Goal: Information Seeking & Learning: Check status

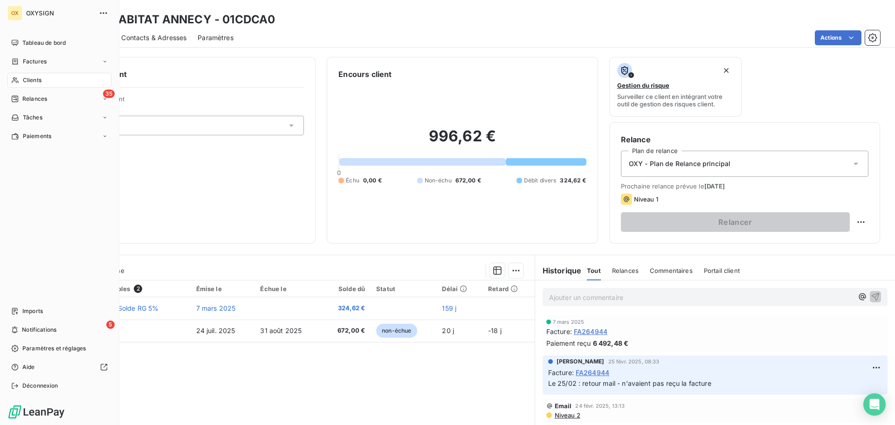
click at [25, 80] on span "Clients" at bounding box center [32, 80] width 19 height 8
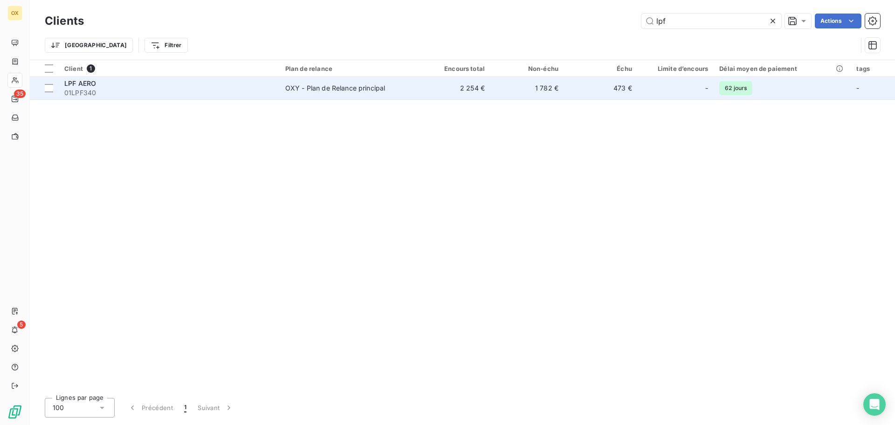
type input "lpf"
click at [100, 92] on span "01LPF340" at bounding box center [169, 92] width 210 height 9
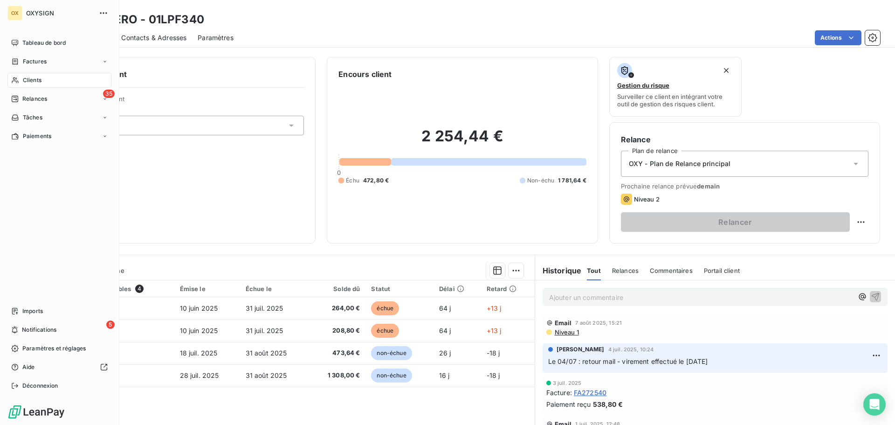
click at [32, 82] on span "Clients" at bounding box center [32, 80] width 19 height 8
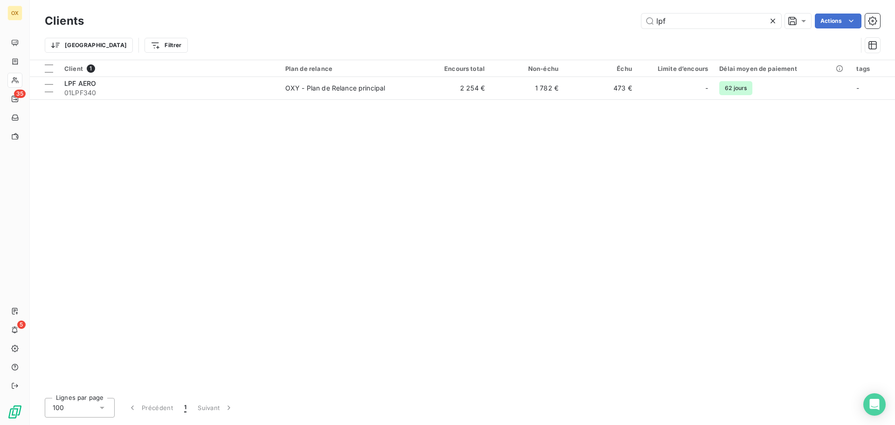
drag, startPoint x: 682, startPoint y: 25, endPoint x: 639, endPoint y: 27, distance: 42.9
click at [640, 27] on div "lpf Actions" at bounding box center [487, 21] width 785 height 15
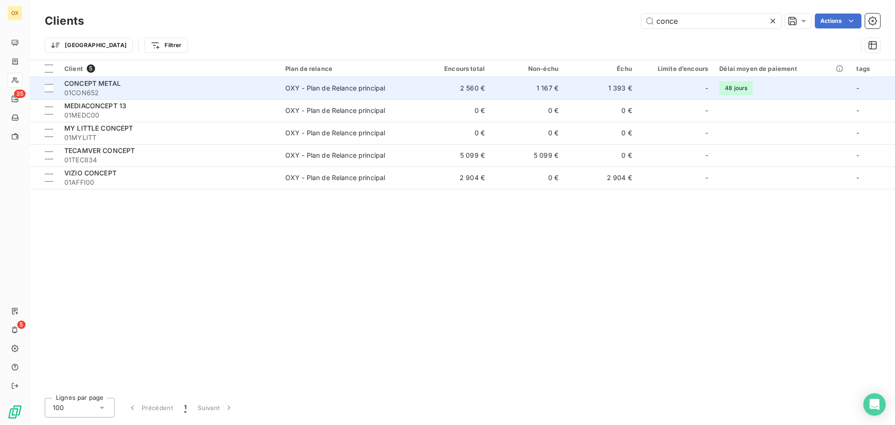
type input "conce"
click at [274, 96] on span "01CON652" at bounding box center [169, 92] width 210 height 9
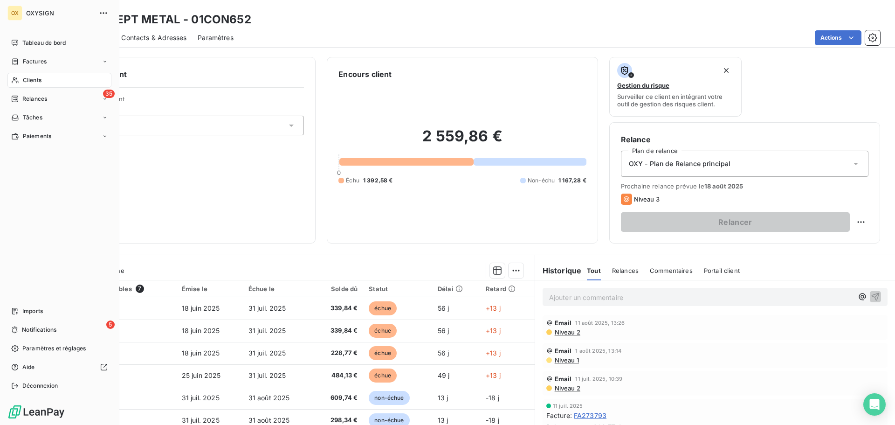
click at [26, 81] on span "Clients" at bounding box center [32, 80] width 19 height 8
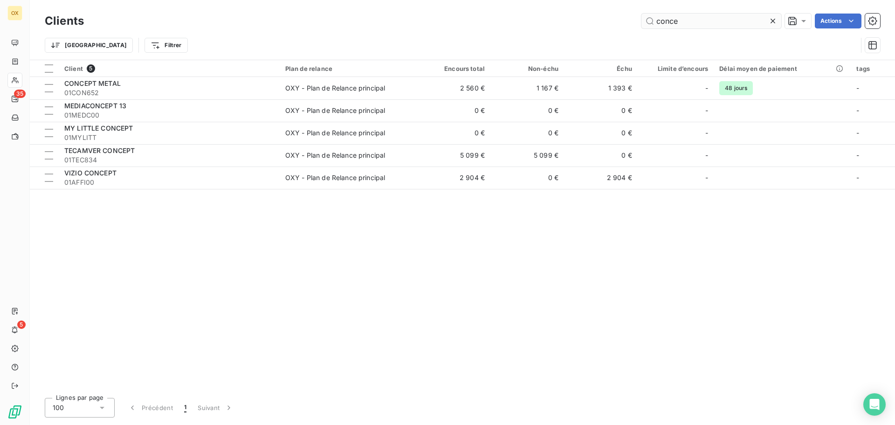
drag, startPoint x: 685, startPoint y: 23, endPoint x: 657, endPoint y: 23, distance: 28.4
click at [657, 23] on input "conce" at bounding box center [712, 21] width 140 height 15
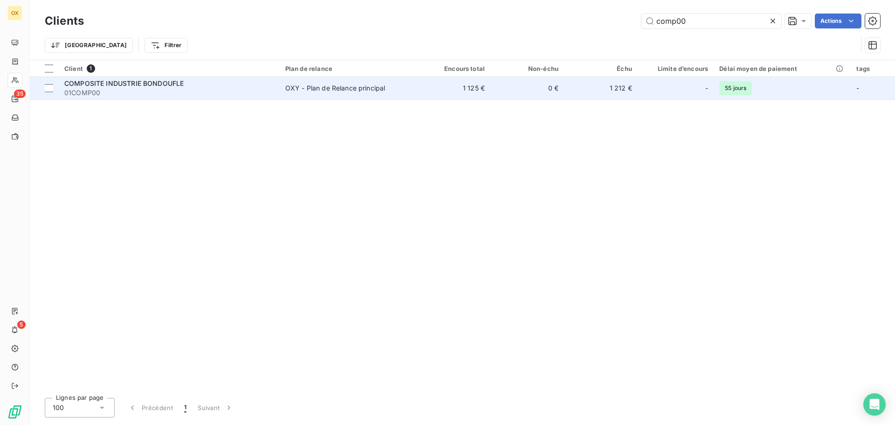
type input "comp00"
click at [161, 87] on div "COMPOSITE INDUSTRIE BONDOUFLE" at bounding box center [169, 83] width 210 height 9
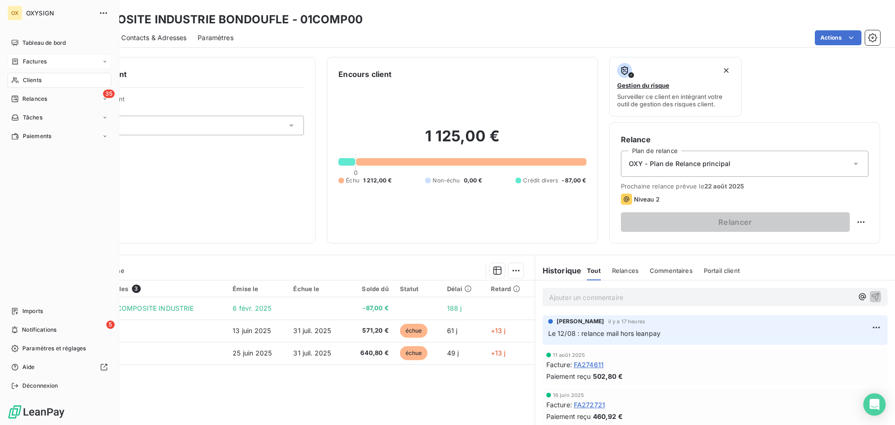
click at [25, 61] on span "Factures" at bounding box center [35, 61] width 24 height 8
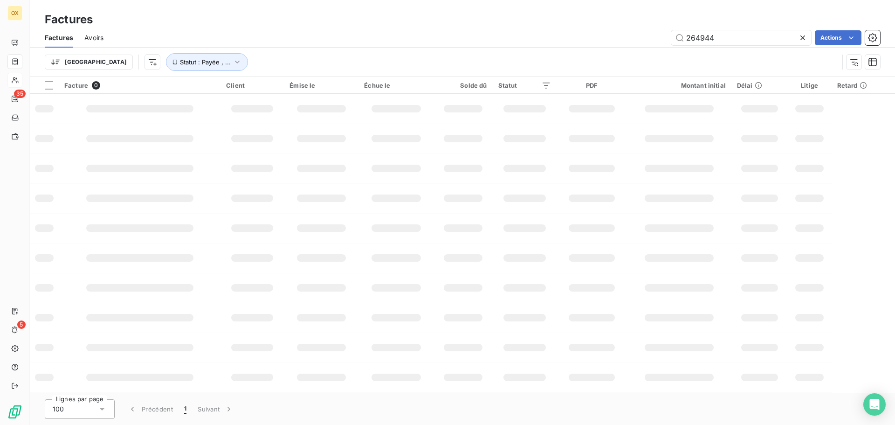
drag, startPoint x: 738, startPoint y: 38, endPoint x: 678, endPoint y: 45, distance: 61.0
click at [678, 45] on div "Factures Avoirs 264944 Actions" at bounding box center [463, 38] width 866 height 20
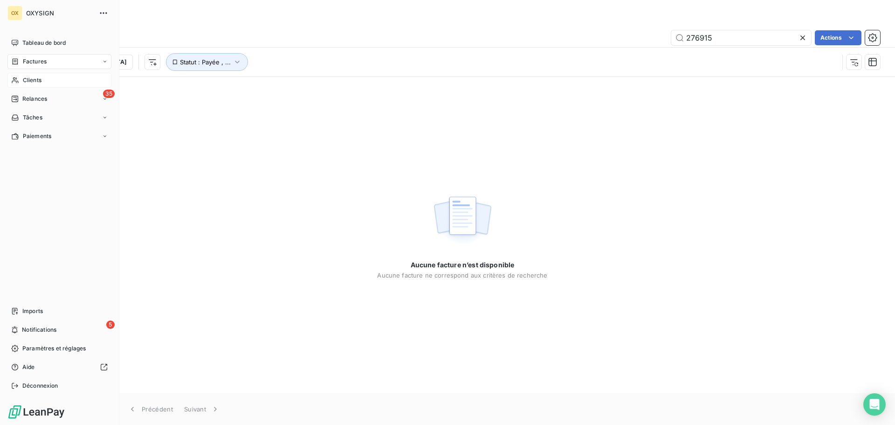
type input "276915"
click at [23, 81] on span "Clients" at bounding box center [32, 80] width 19 height 8
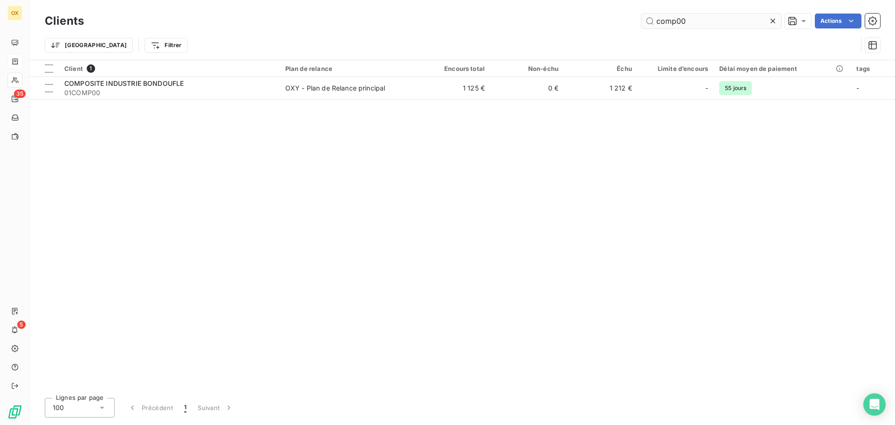
drag, startPoint x: 718, startPoint y: 20, endPoint x: 652, endPoint y: 22, distance: 66.3
click at [652, 22] on input "comp00" at bounding box center [712, 21] width 140 height 15
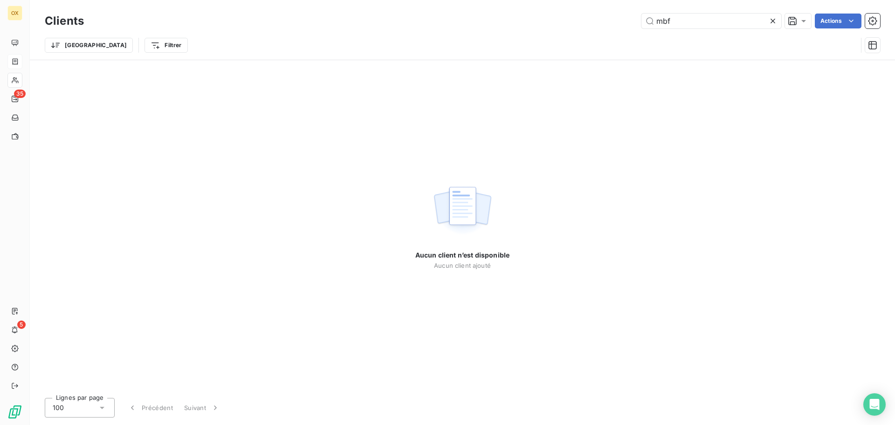
type input "mbf"
drag, startPoint x: 691, startPoint y: 19, endPoint x: 609, endPoint y: 27, distance: 83.0
click at [609, 27] on div "mbf Actions" at bounding box center [487, 21] width 785 height 15
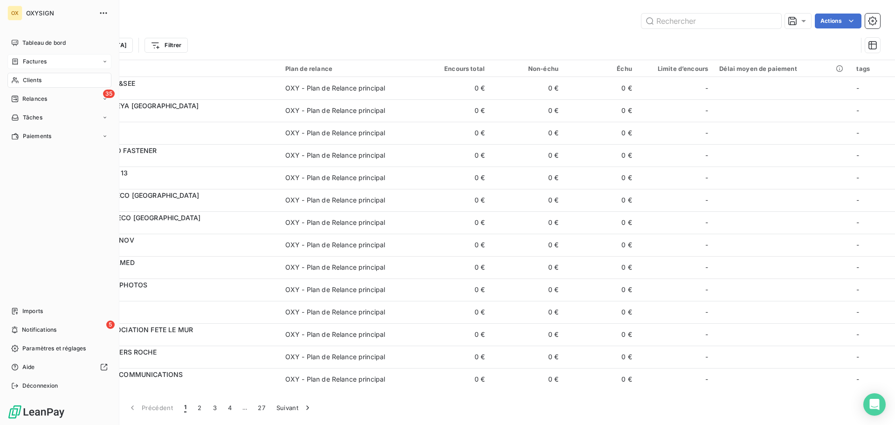
click at [24, 60] on span "Factures" at bounding box center [35, 61] width 24 height 8
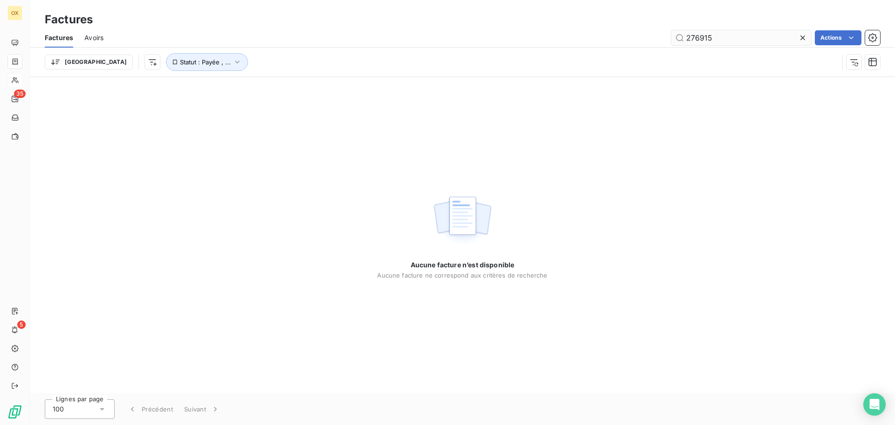
drag, startPoint x: 723, startPoint y: 42, endPoint x: 697, endPoint y: 37, distance: 27.1
click at [701, 38] on input "276915" at bounding box center [742, 37] width 140 height 15
type input "276901"
click at [803, 38] on icon at bounding box center [802, 37] width 9 height 9
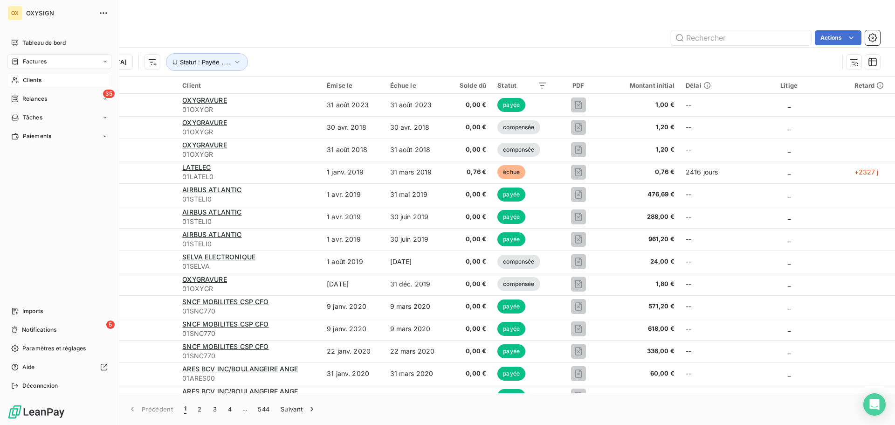
click at [26, 79] on span "Clients" at bounding box center [32, 80] width 19 height 8
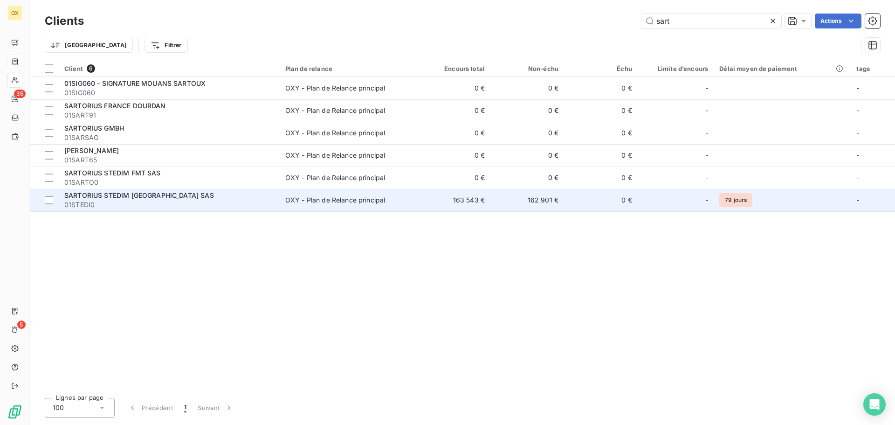
type input "sart"
click at [166, 205] on span "01STEDI0" at bounding box center [169, 204] width 210 height 9
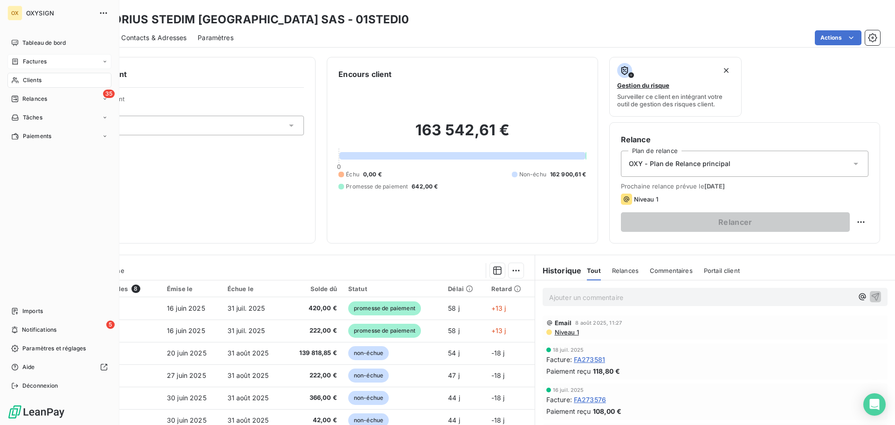
click at [49, 80] on div "Clients" at bounding box center [59, 80] width 104 height 15
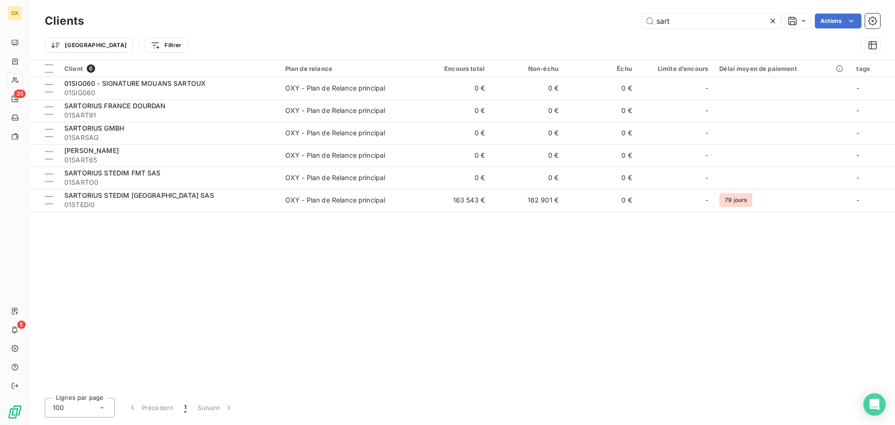
drag, startPoint x: 710, startPoint y: 20, endPoint x: 618, endPoint y: 30, distance: 92.0
click at [618, 30] on div "Clients sart Actions" at bounding box center [463, 21] width 836 height 20
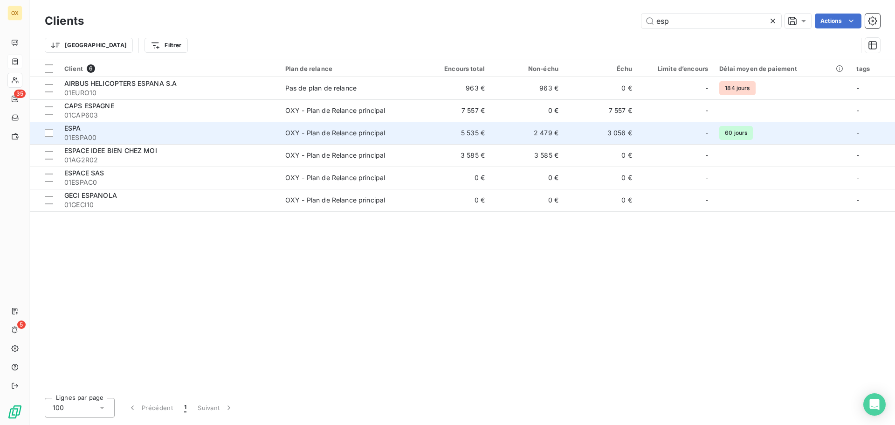
type input "esp"
click at [221, 139] on span "01ESPA00" at bounding box center [169, 137] width 210 height 9
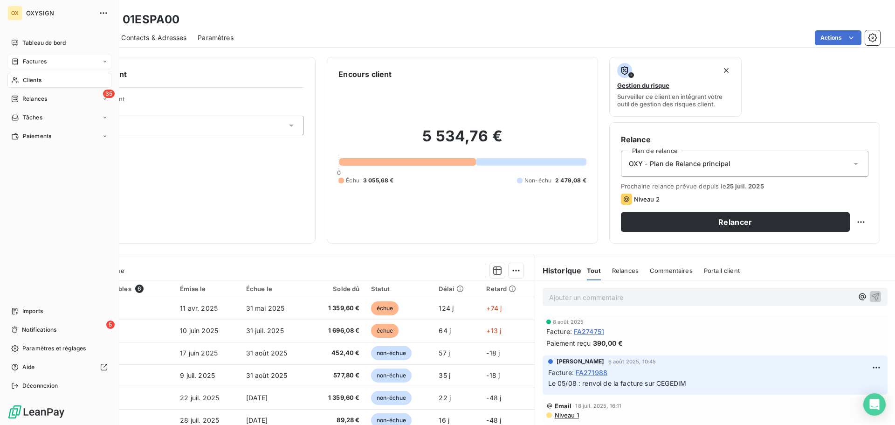
click at [34, 78] on span "Clients" at bounding box center [32, 80] width 19 height 8
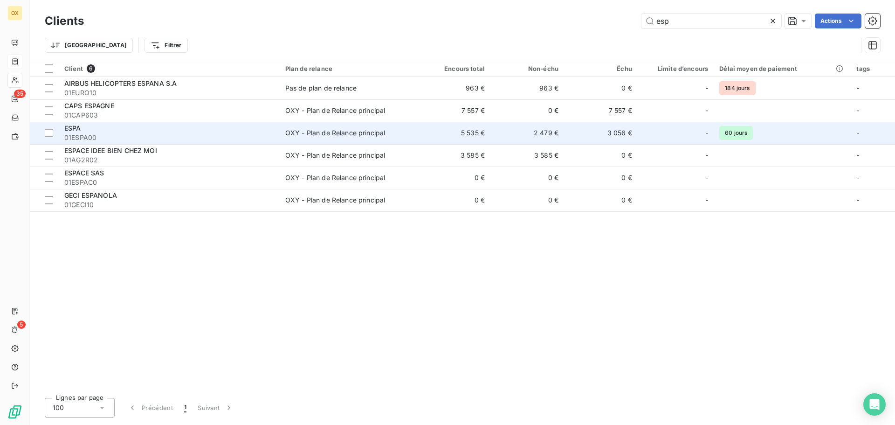
click at [229, 138] on span "01ESPA00" at bounding box center [169, 137] width 210 height 9
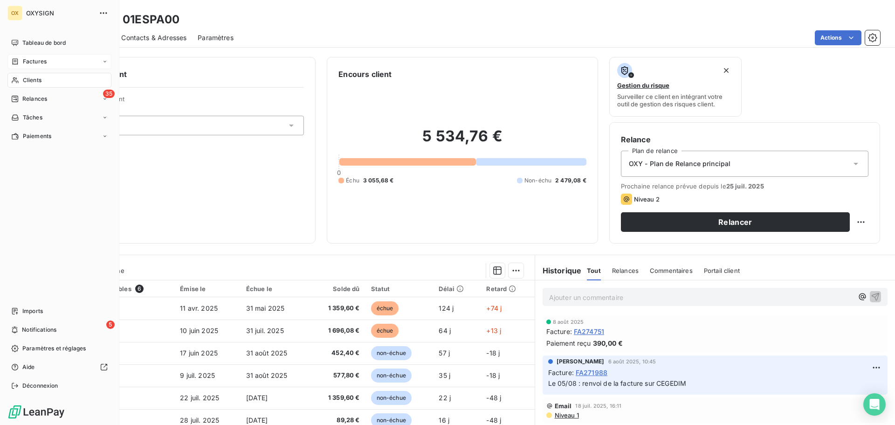
click at [24, 60] on span "Factures" at bounding box center [35, 61] width 24 height 8
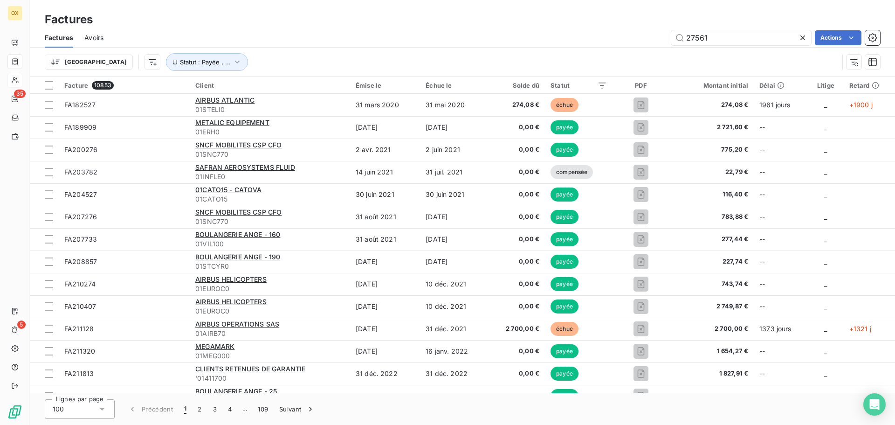
type input "275611"
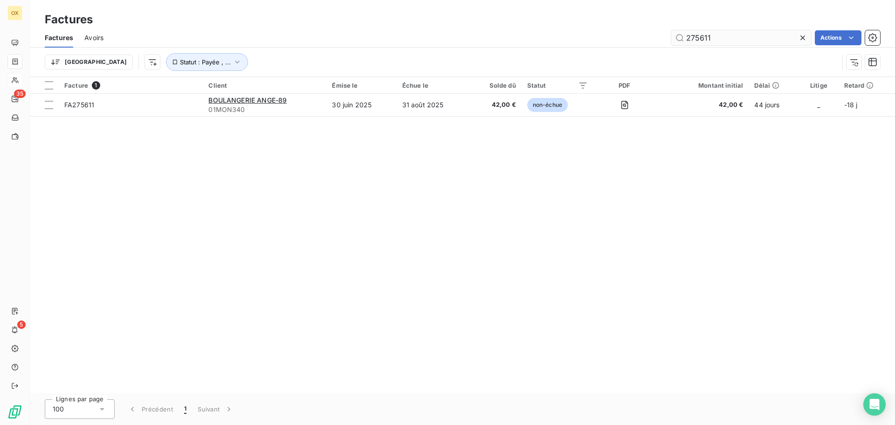
drag, startPoint x: 722, startPoint y: 41, endPoint x: 683, endPoint y: 34, distance: 40.3
click at [683, 34] on input "275611" at bounding box center [742, 37] width 140 height 15
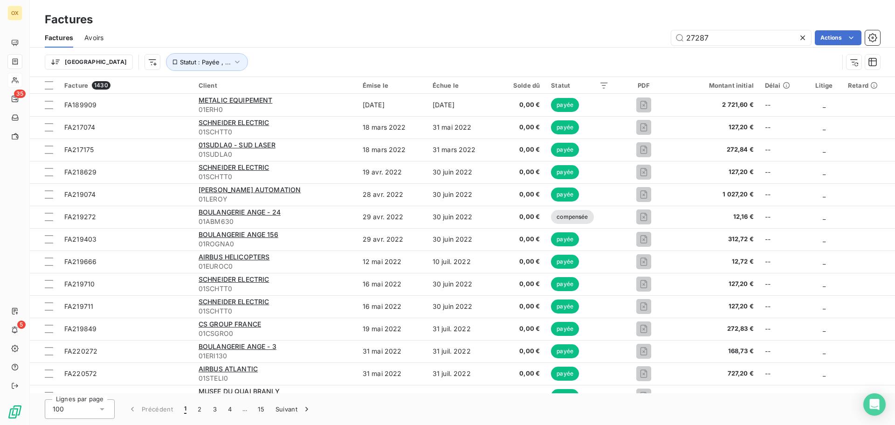
type input "272871"
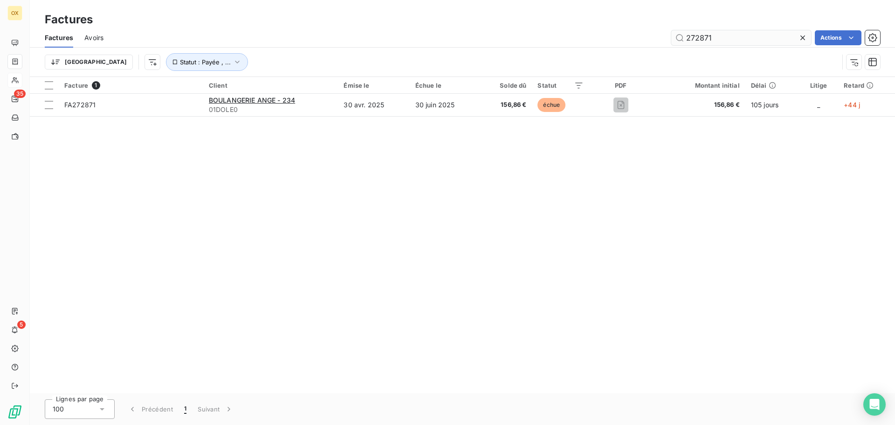
drag, startPoint x: 720, startPoint y: 36, endPoint x: 681, endPoint y: 42, distance: 38.7
click at [681, 42] on input "272871" at bounding box center [742, 37] width 140 height 15
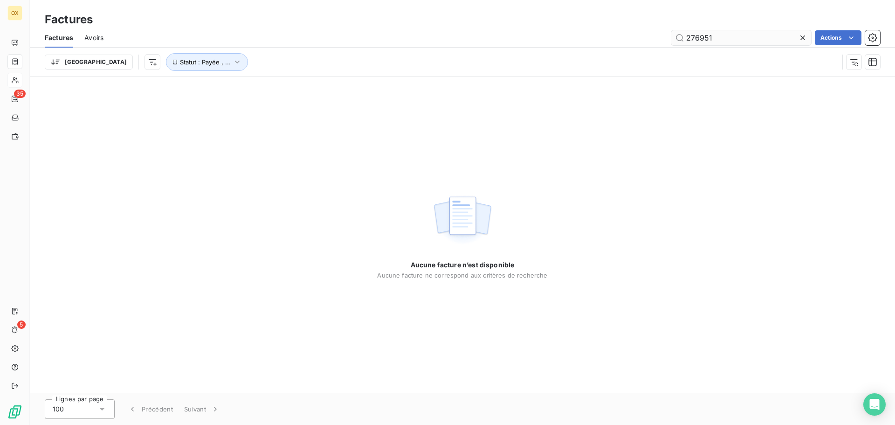
drag, startPoint x: 723, startPoint y: 34, endPoint x: 684, endPoint y: 36, distance: 39.2
click at [684, 36] on input "276951" at bounding box center [742, 37] width 140 height 15
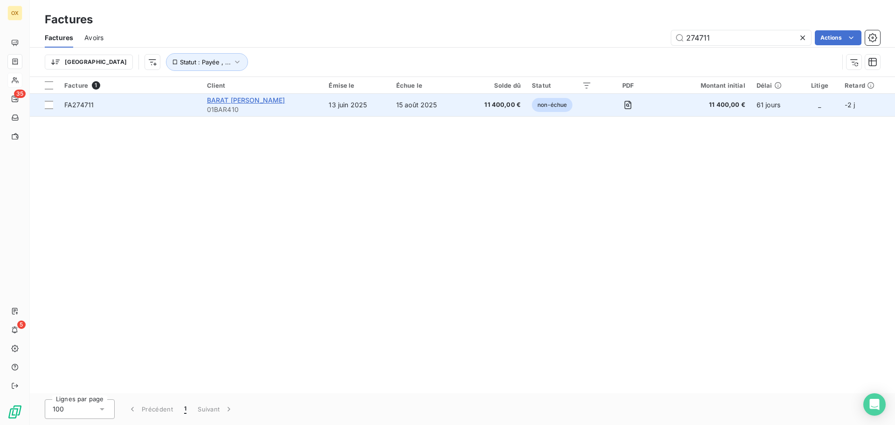
type input "274711"
click at [276, 101] on span "BARAT [PERSON_NAME]" at bounding box center [246, 100] width 78 height 8
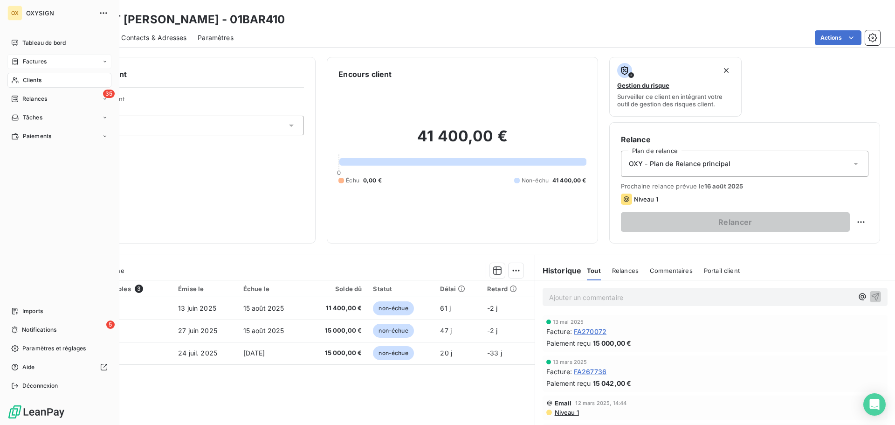
drag, startPoint x: 38, startPoint y: 60, endPoint x: 88, endPoint y: 61, distance: 49.9
click at [37, 60] on span "Factures" at bounding box center [35, 61] width 24 height 8
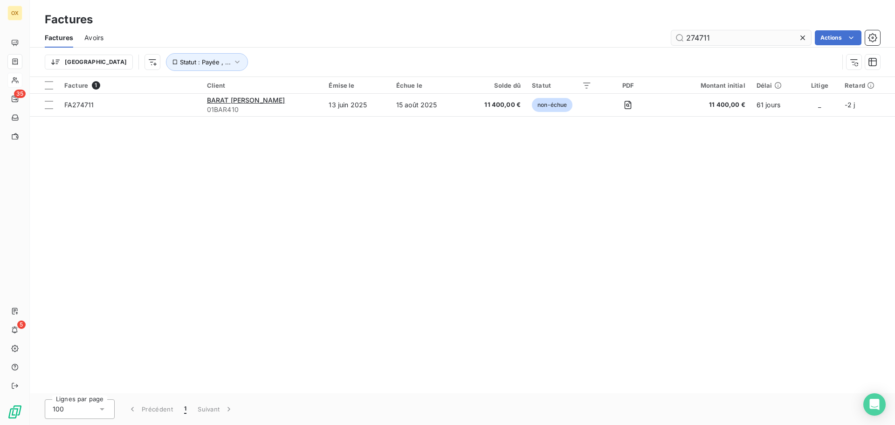
drag, startPoint x: 710, startPoint y: 38, endPoint x: 673, endPoint y: 37, distance: 36.8
click at [673, 37] on input "274711" at bounding box center [742, 37] width 140 height 15
drag, startPoint x: 715, startPoint y: 34, endPoint x: 687, endPoint y: 42, distance: 30.1
click at [687, 42] on input "274697" at bounding box center [742, 37] width 140 height 15
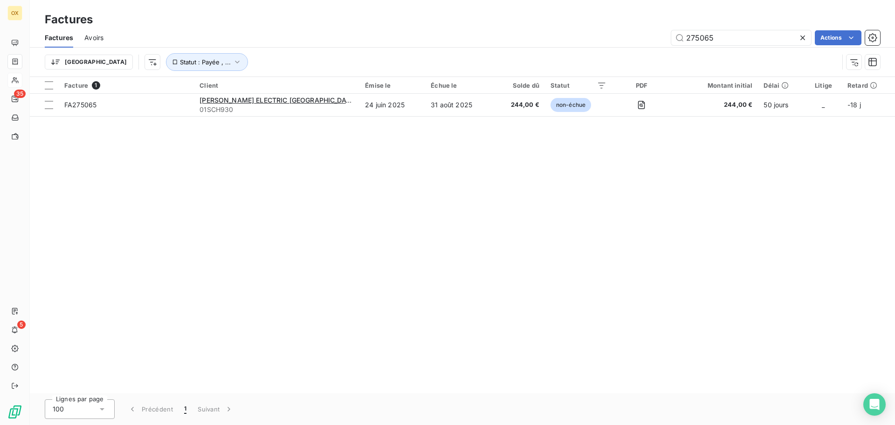
type input "275065"
